Goal: Check status: Check status

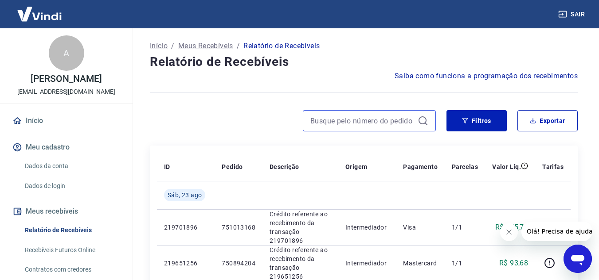
click at [315, 122] on input at bounding box center [362, 120] width 104 height 13
paste input "764603210"
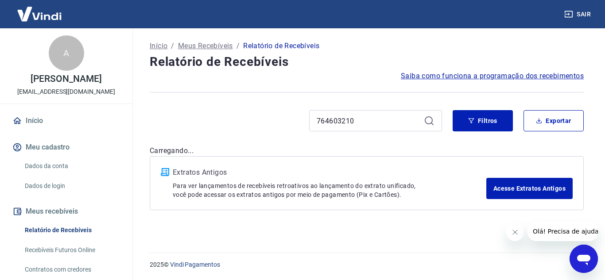
click at [424, 121] on icon at bounding box center [429, 121] width 11 height 11
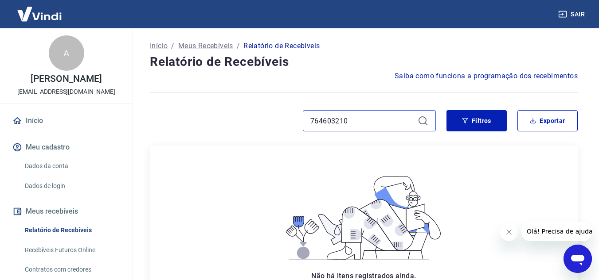
drag, startPoint x: 351, startPoint y: 123, endPoint x: 308, endPoint y: 127, distance: 43.6
click at [308, 127] on div "764603210" at bounding box center [369, 120] width 133 height 21
paste input "49501502"
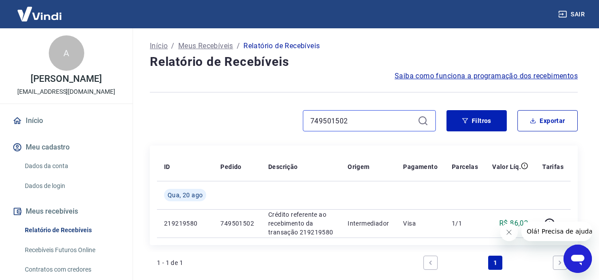
drag, startPoint x: 355, startPoint y: 121, endPoint x: 303, endPoint y: 128, distance: 52.8
click at [308, 127] on div "749501502" at bounding box center [369, 120] width 133 height 21
paste input "8575850"
drag, startPoint x: 349, startPoint y: 122, endPoint x: 306, endPoint y: 126, distance: 43.2
click at [306, 126] on div "748575850" at bounding box center [369, 120] width 133 height 21
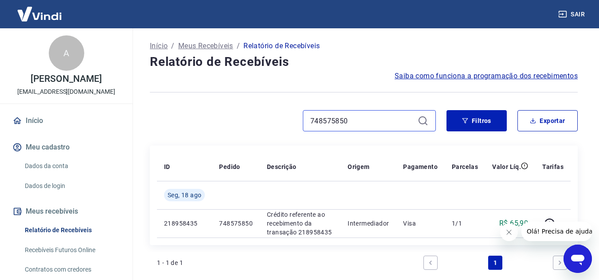
paste input "210146"
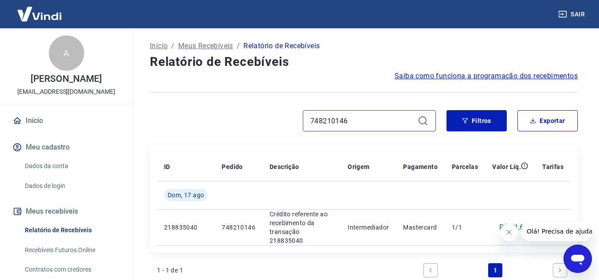
drag, startPoint x: 349, startPoint y: 121, endPoint x: 309, endPoint y: 126, distance: 40.2
click at [309, 126] on div "748210146" at bounding box center [369, 120] width 133 height 21
paste input "0260601"
drag, startPoint x: 352, startPoint y: 124, endPoint x: 306, endPoint y: 125, distance: 46.1
click at [306, 125] on div "740260601" at bounding box center [369, 120] width 133 height 21
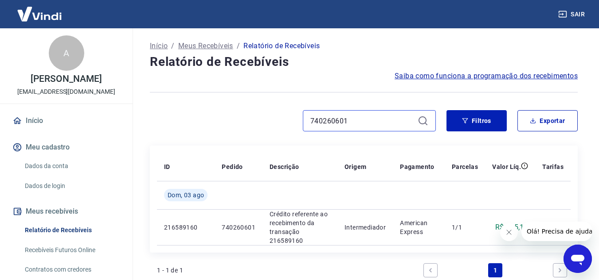
paste input "8945692"
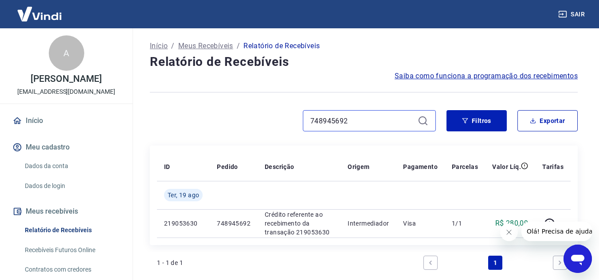
drag, startPoint x: 347, startPoint y: 120, endPoint x: 305, endPoint y: 129, distance: 43.1
click at [305, 129] on div "748945692" at bounding box center [369, 120] width 133 height 21
paste input "9942814"
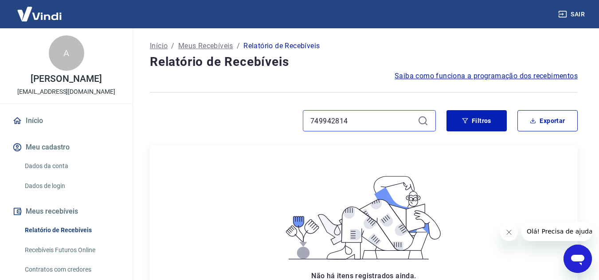
type input "749942814"
